Goal: Task Accomplishment & Management: Manage account settings

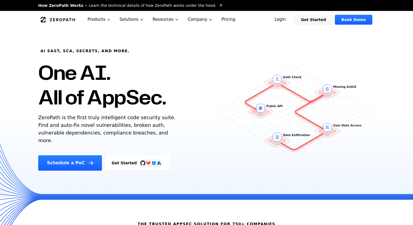
click at [284, 21] on link "Login" at bounding box center [280, 20] width 24 height 10
